Goal: Check status: Check status

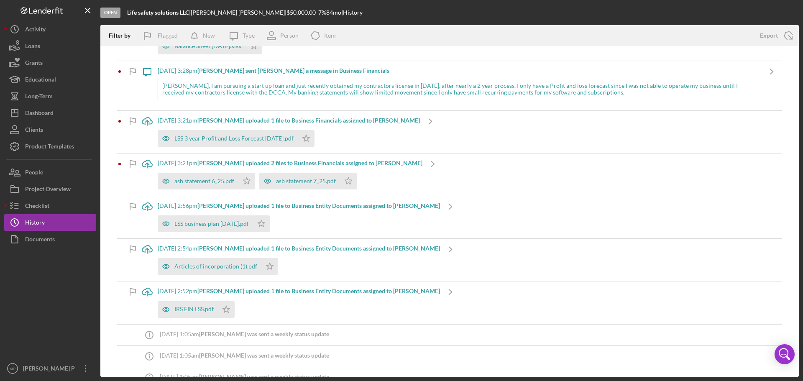
scroll to position [334, 0]
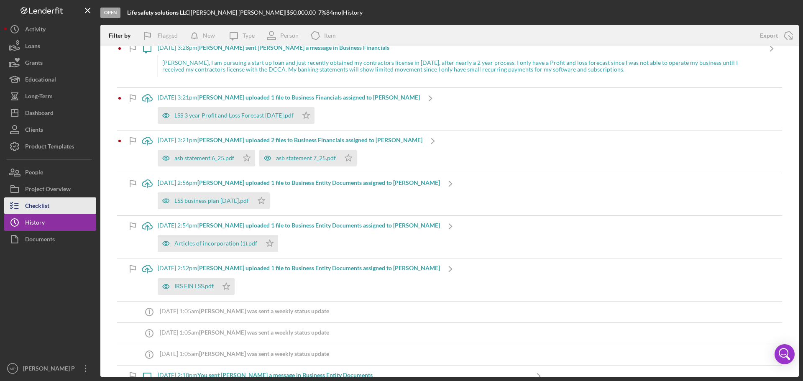
click at [51, 206] on button "Checklist" at bounding box center [50, 205] width 92 height 17
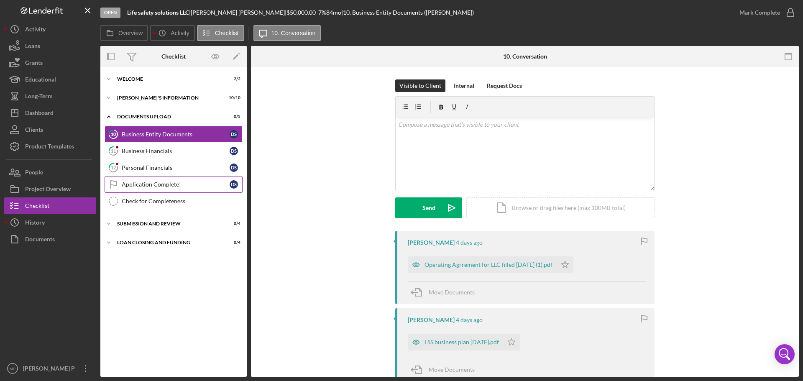
click at [156, 188] on link "Application Complete! Application Complete! D S" at bounding box center [173, 184] width 138 height 17
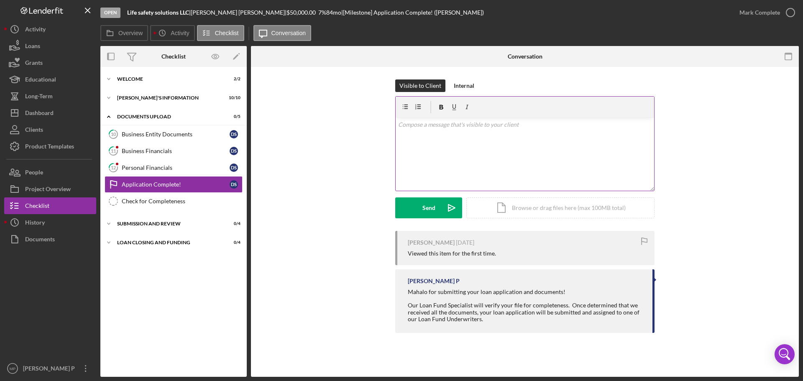
click at [445, 130] on div "v Color teal Color pink Remove color Add row above Add row below Add column bef…" at bounding box center [524, 153] width 258 height 73
click at [610, 140] on p "Thank you for your financial documents. I will get back to you once I review yo…" at bounding box center [525, 136] width 254 height 9
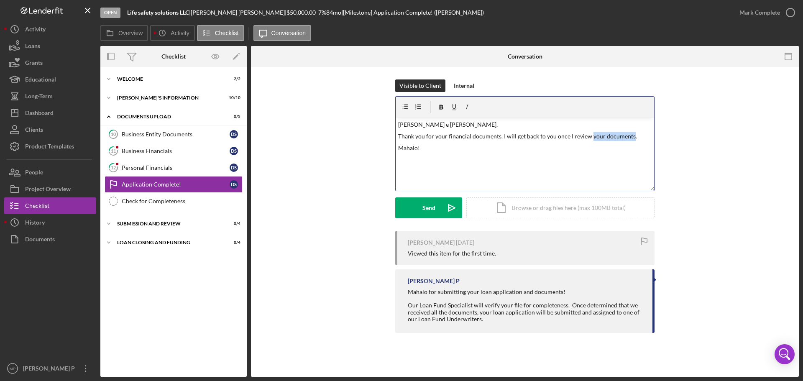
drag, startPoint x: 629, startPoint y: 136, endPoint x: 589, endPoint y: 137, distance: 39.3
click at [589, 137] on p "Thank you for your financial documents. I will get back to you once I review yo…" at bounding box center [525, 136] width 254 height 9
click at [420, 211] on button "Send Icon/icon-invite-send" at bounding box center [428, 207] width 67 height 21
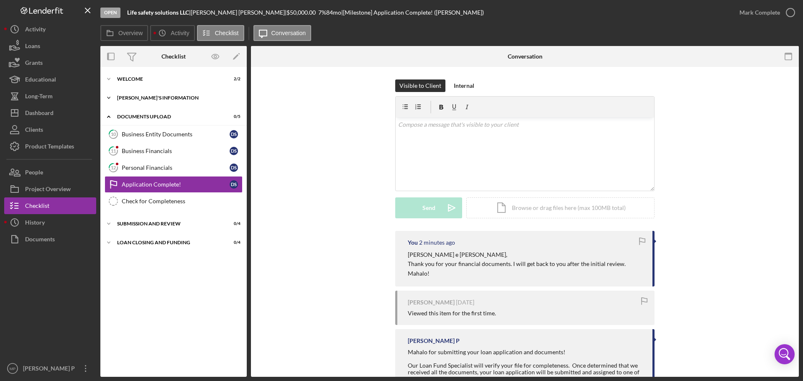
click at [159, 97] on div "[PERSON_NAME]'S INFORMATION" at bounding box center [176, 97] width 119 height 5
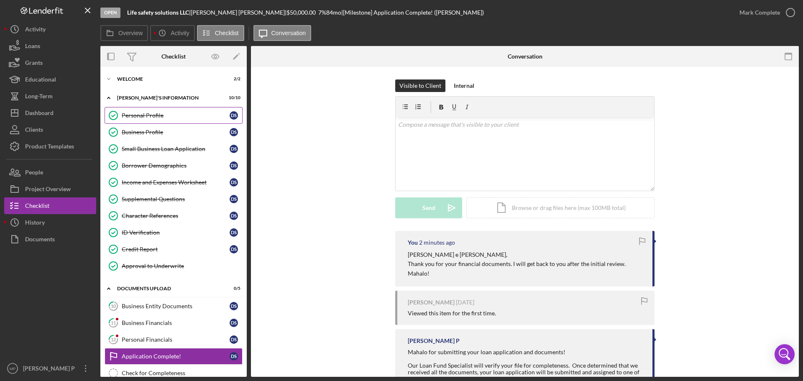
click at [163, 112] on div "Personal Profile" at bounding box center [176, 115] width 108 height 7
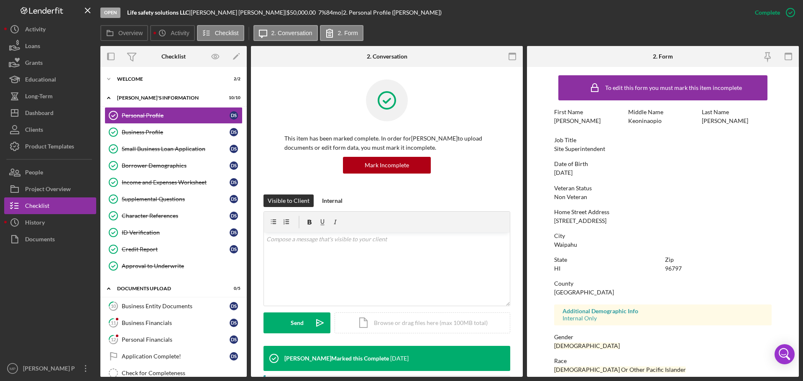
click at [649, 51] on div "2. Form" at bounding box center [662, 56] width 91 height 21
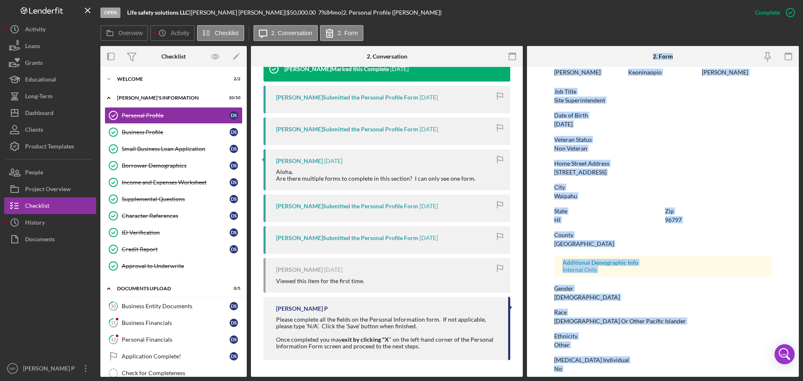
scroll to position [80, 0]
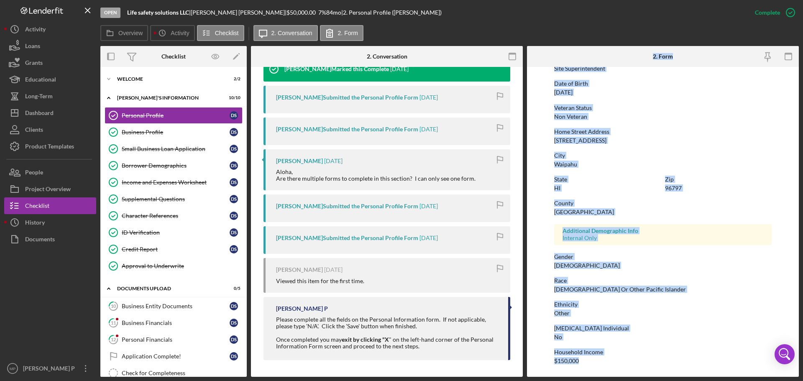
drag, startPoint x: 650, startPoint y: 54, endPoint x: 686, endPoint y: 375, distance: 323.9
click at [699, 378] on div "Open Life safety solutions LLC | [PERSON_NAME] | $50,000.00 7 % 84 mo | 2. Pers…" at bounding box center [401, 190] width 803 height 381
copy div "2. Form To edit this form you must mark this item incomplete First Name [PERSON…"
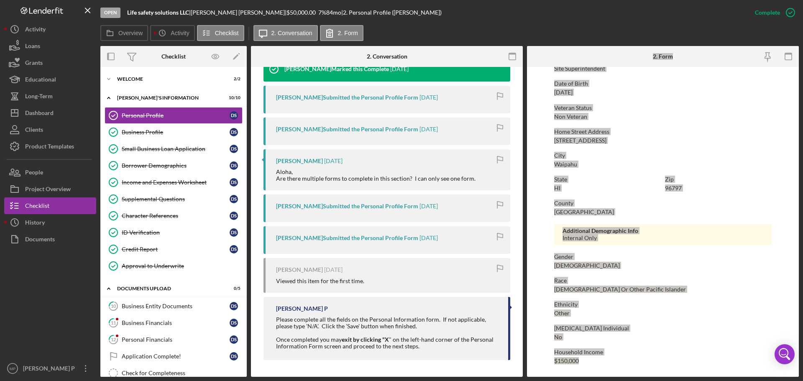
scroll to position [289, 0]
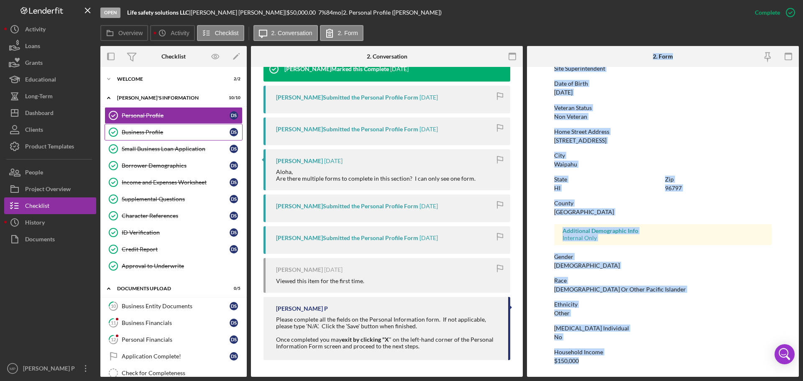
click at [149, 131] on div "Business Profile" at bounding box center [176, 132] width 108 height 7
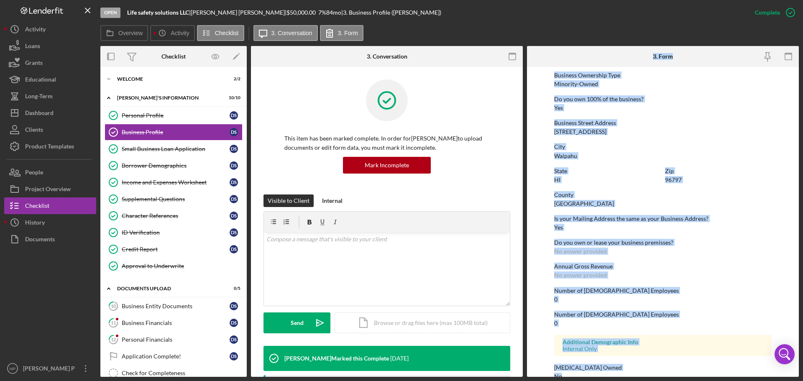
scroll to position [321, 0]
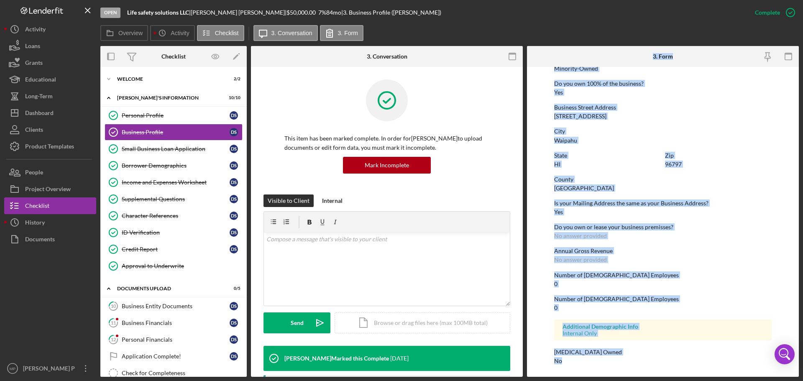
drag, startPoint x: 650, startPoint y: 52, endPoint x: 651, endPoint y: 386, distance: 333.5
click at [651, 380] on html "Open Life safety solutions LLC | [PERSON_NAME] | $50,000.00 7 % 84 mo | 3. Busi…" at bounding box center [401, 190] width 803 height 381
click at [703, 148] on div "To edit this form you must mark this item incomplete Business Name Life safety …" at bounding box center [662, 61] width 217 height 622
click at [726, 170] on div "State [US_STATE] Zip 96797" at bounding box center [662, 164] width 217 height 24
click at [157, 115] on div "Personal Profile" at bounding box center [176, 115] width 108 height 7
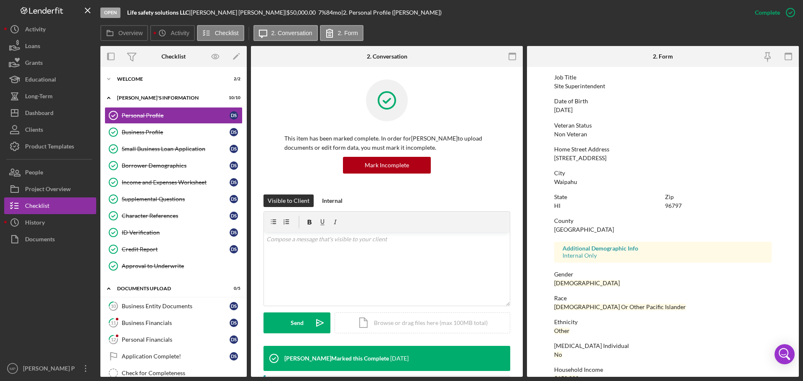
scroll to position [80, 0]
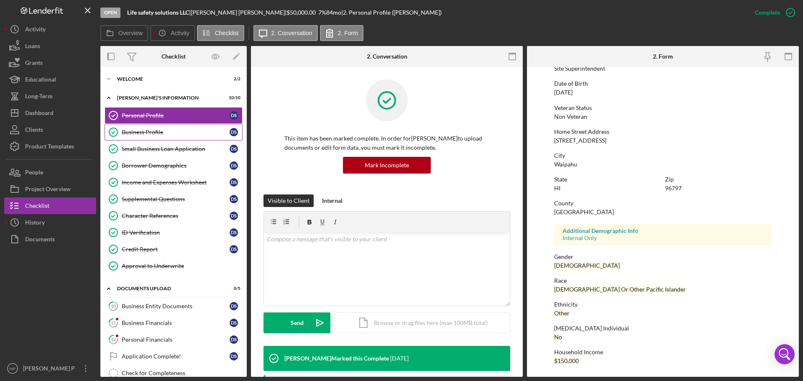
click at [142, 132] on div "Business Profile" at bounding box center [176, 132] width 108 height 7
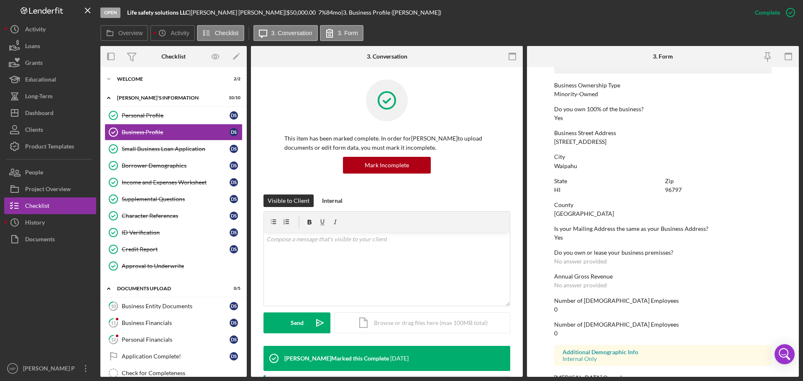
scroll to position [321, 0]
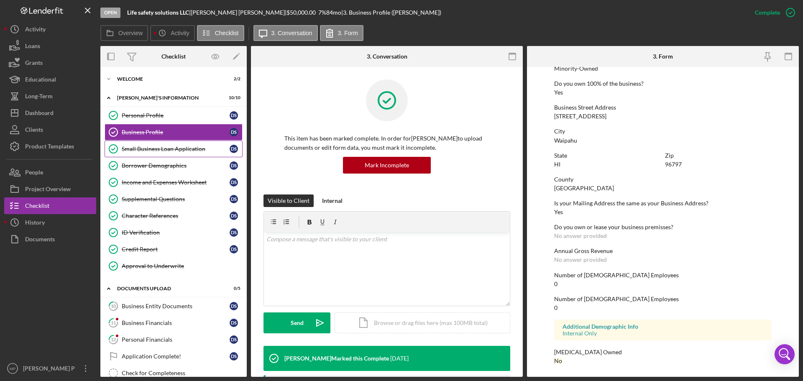
click at [168, 150] on div "Small Business Loan Application" at bounding box center [176, 148] width 108 height 7
